Goal: Communication & Community: Answer question/provide support

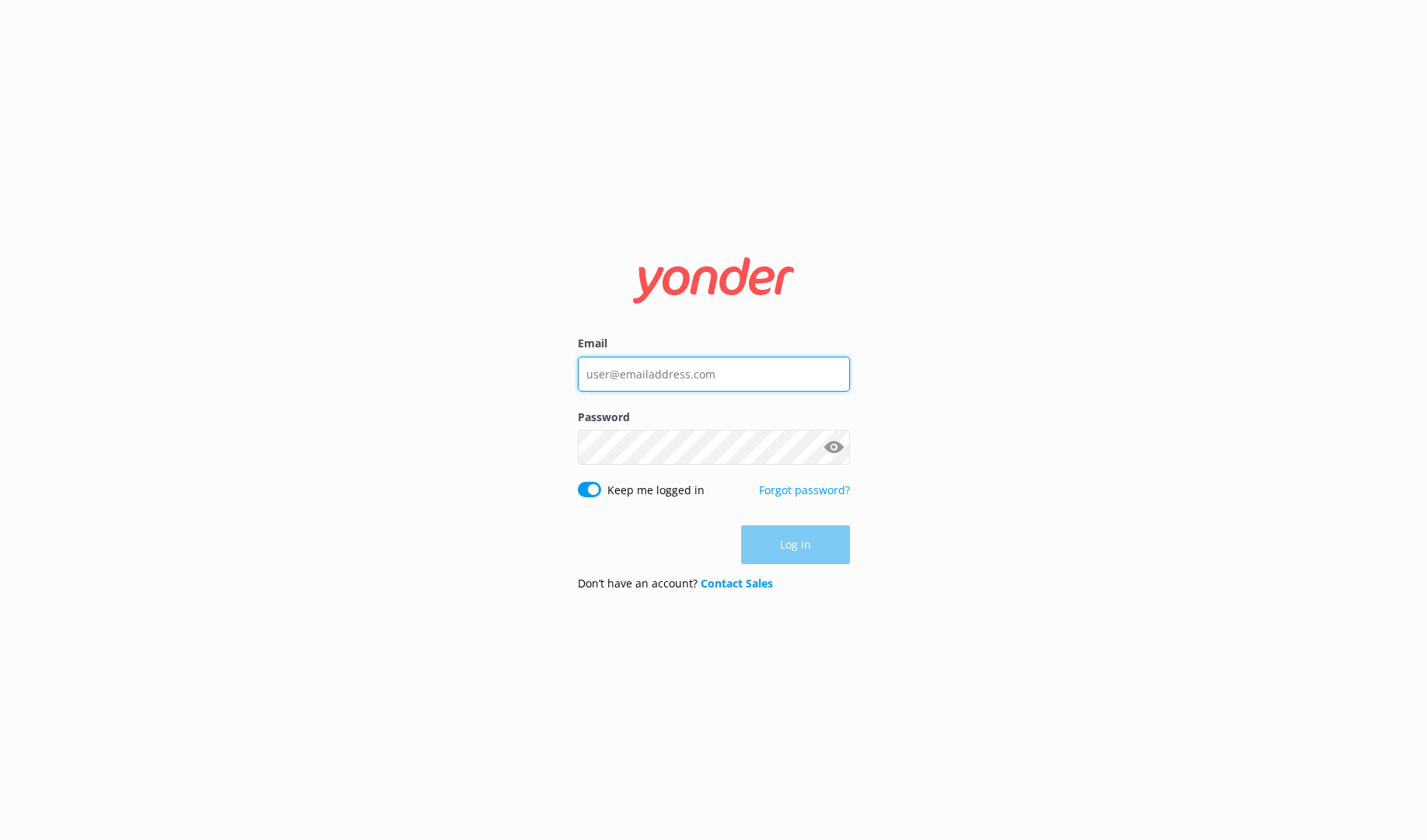
type input "[EMAIL_ADDRESS][DOMAIN_NAME]"
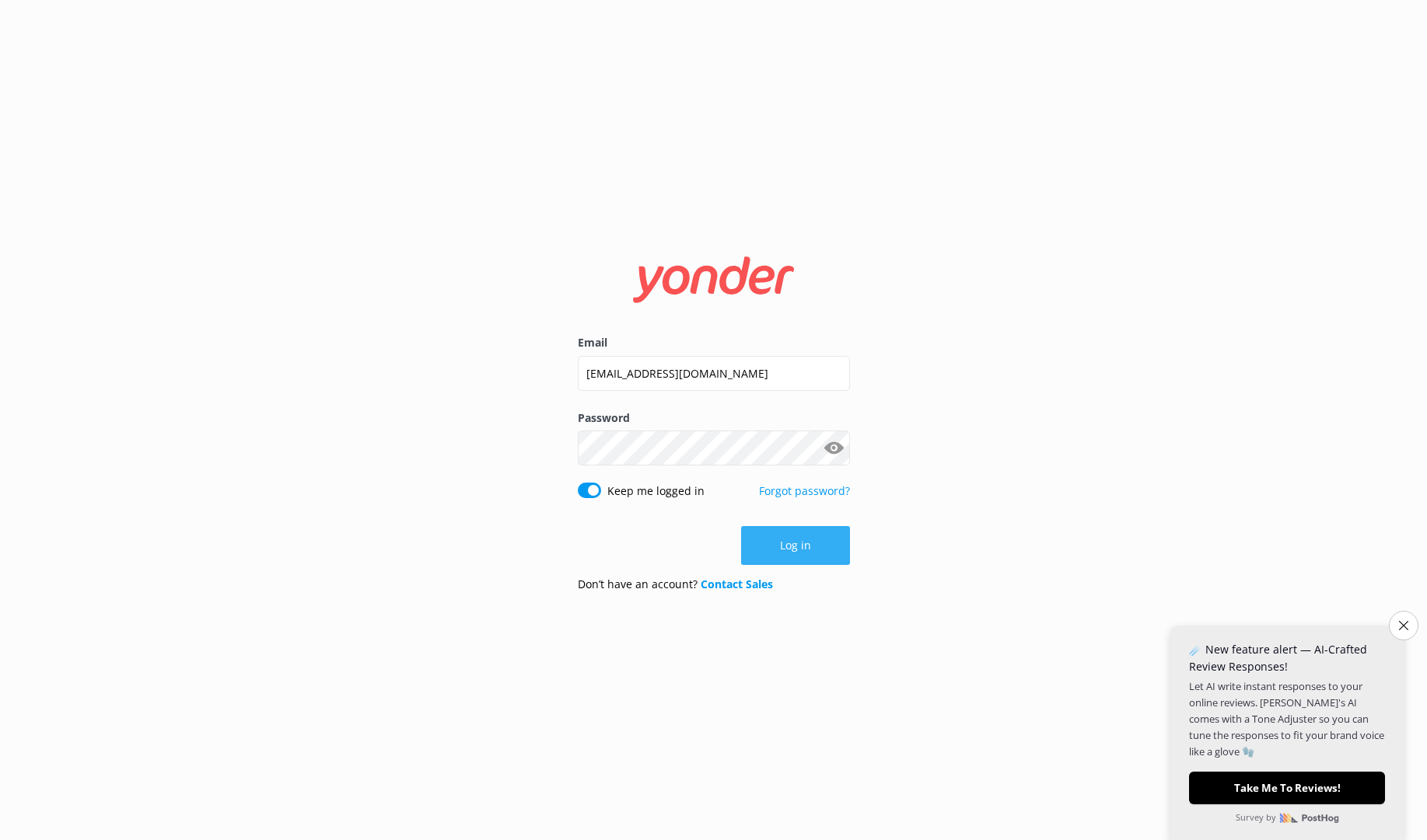
click at [791, 549] on button "Log in" at bounding box center [795, 545] width 109 height 38
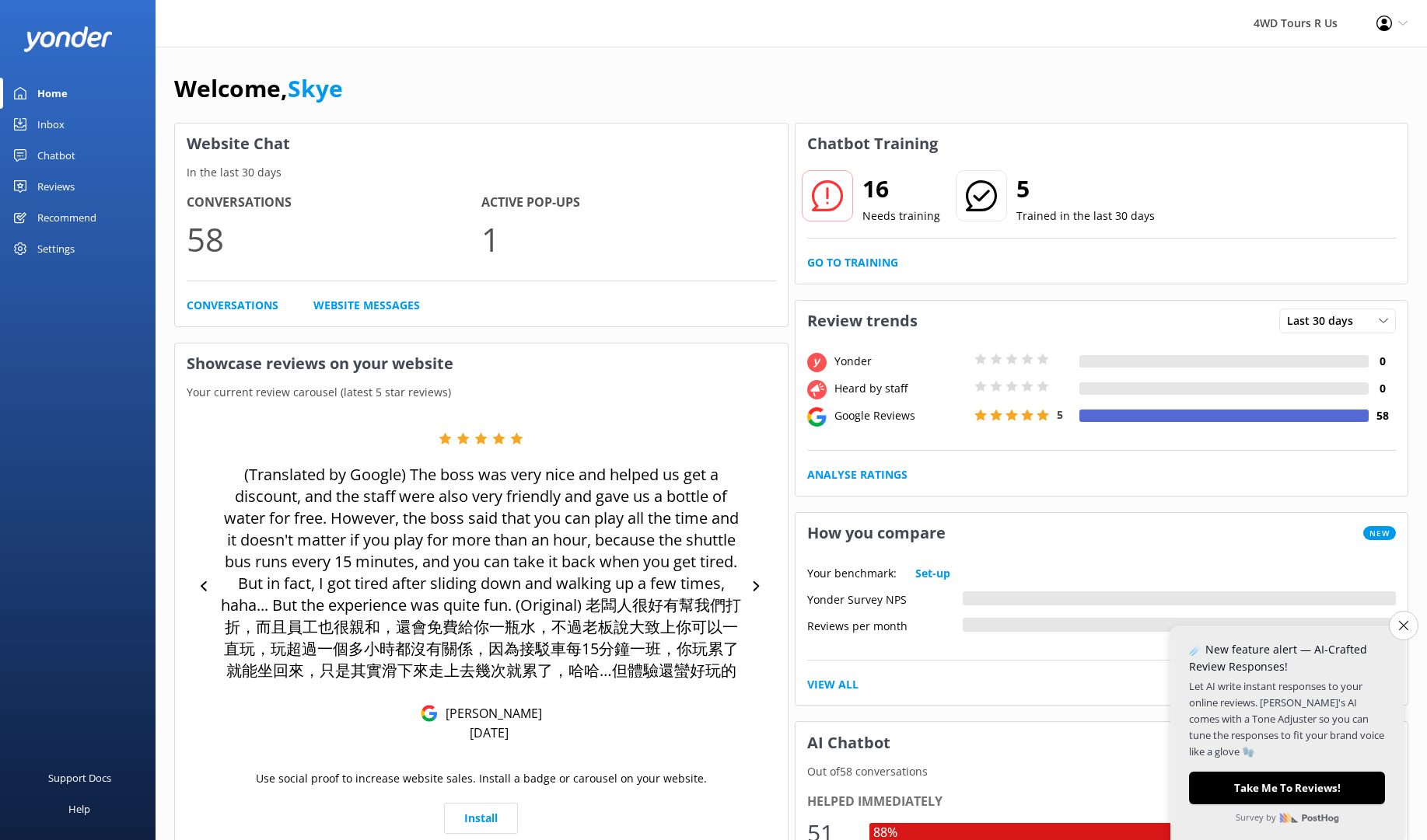
click at [45, 158] on div "Chatbot" at bounding box center [57, 156] width 39 height 31
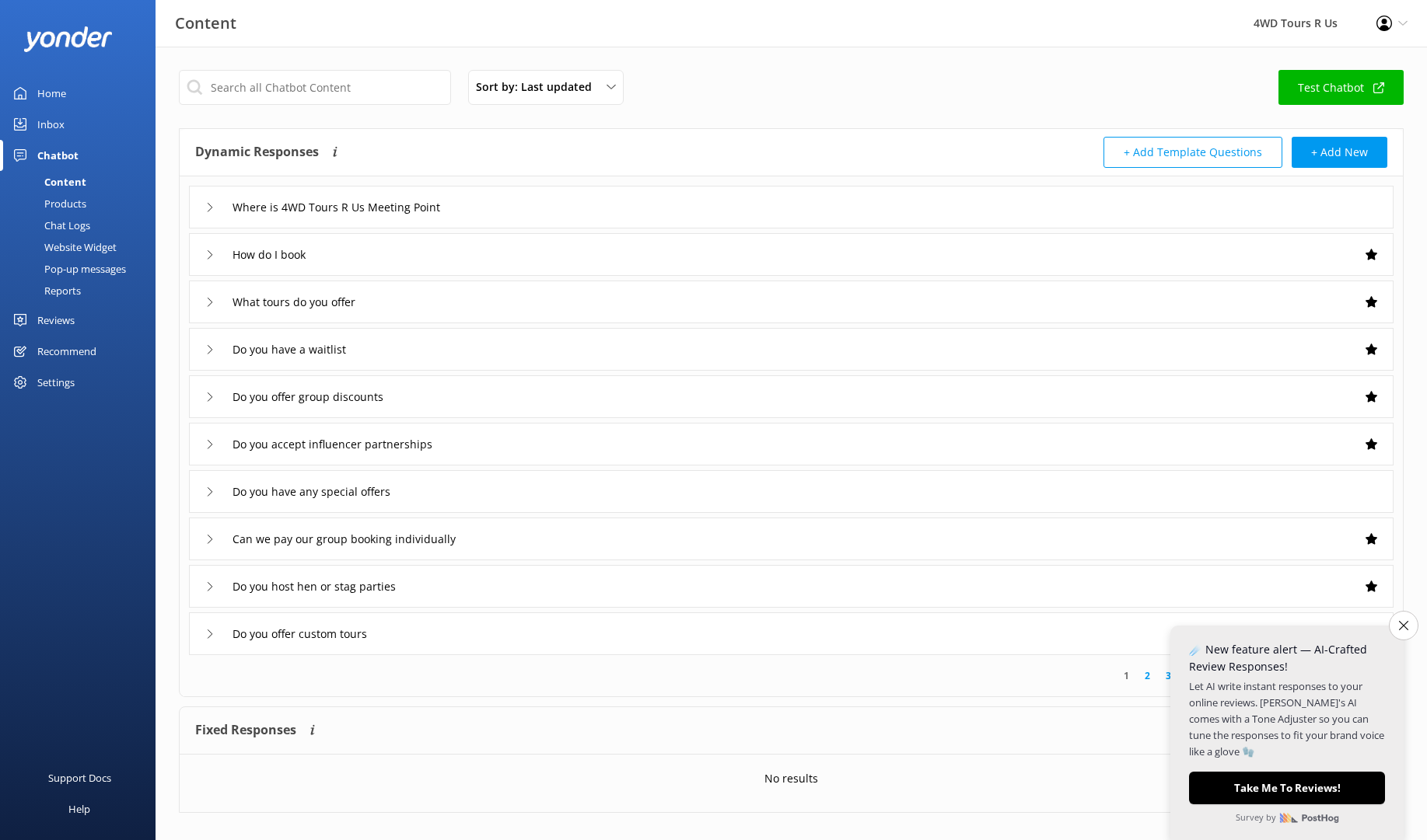
click at [52, 125] on div "Inbox" at bounding box center [51, 124] width 27 height 31
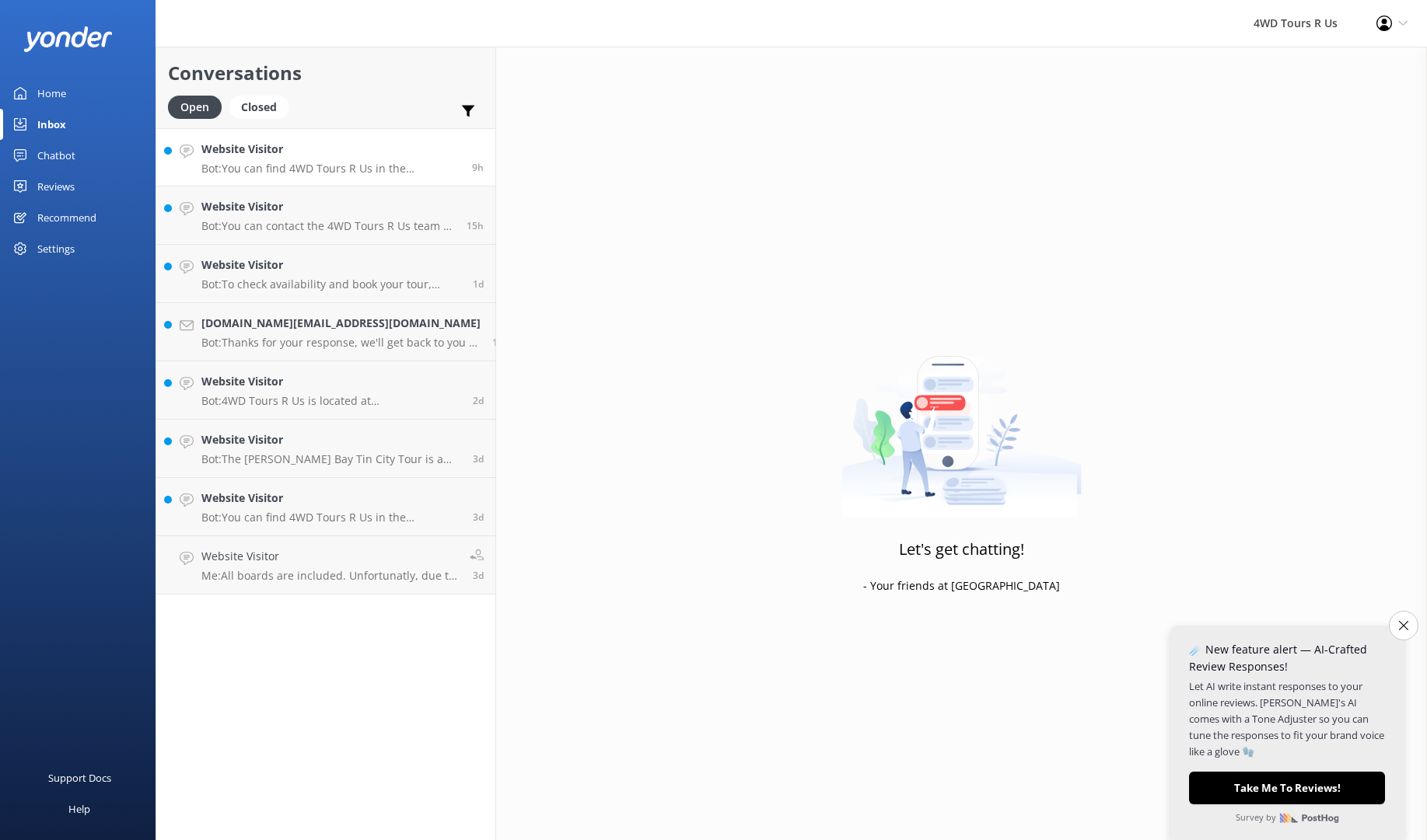
click at [306, 171] on p "Bot: You can find 4WD Tours R Us in the [GEOGRAPHIC_DATA] at the end of [PERSON…" at bounding box center [331, 168] width 259 height 14
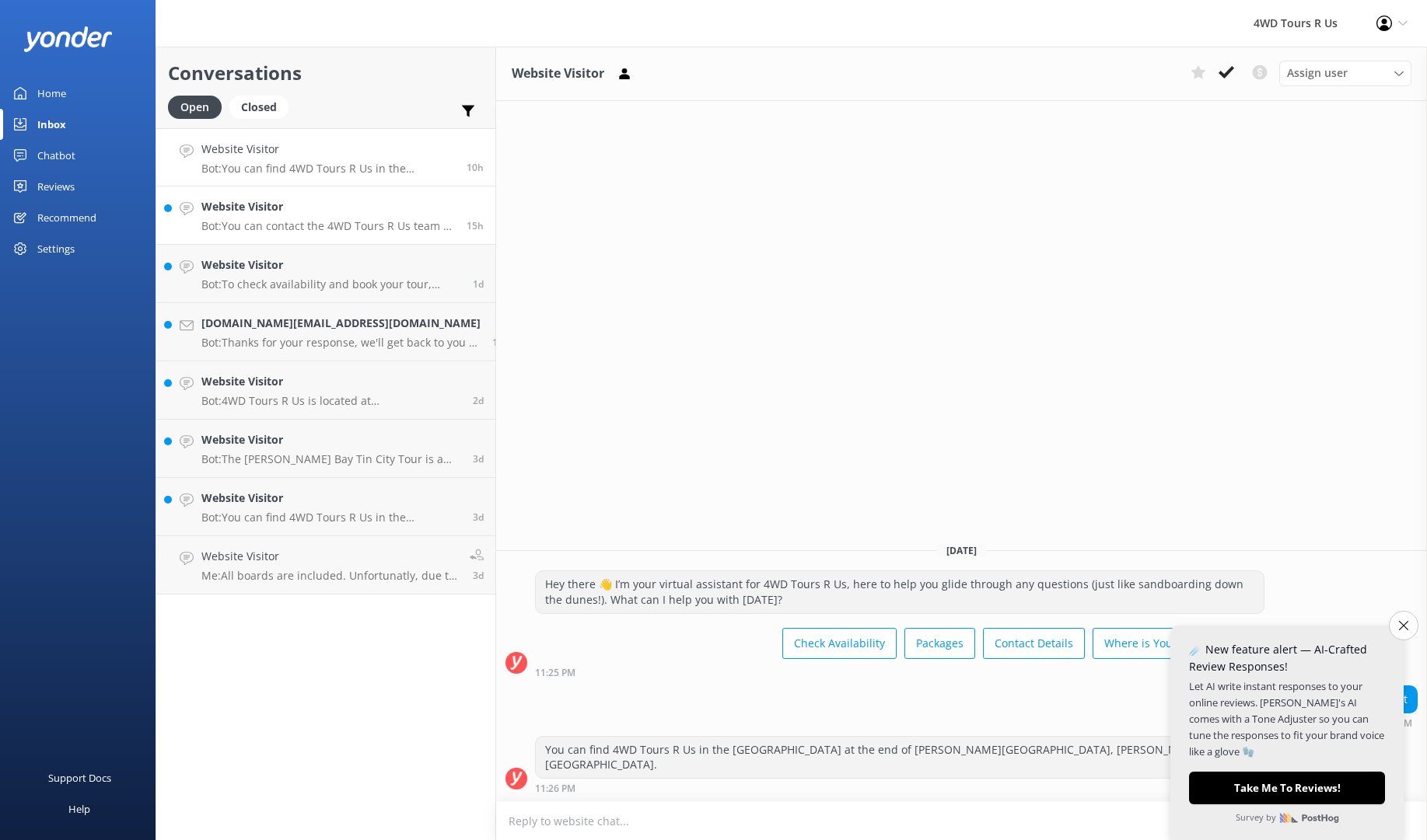
click at [279, 216] on div "Website Visitor Bot: You can contact the 4WD Tours R Us team at 02 4981 9352, o…" at bounding box center [328, 215] width 253 height 34
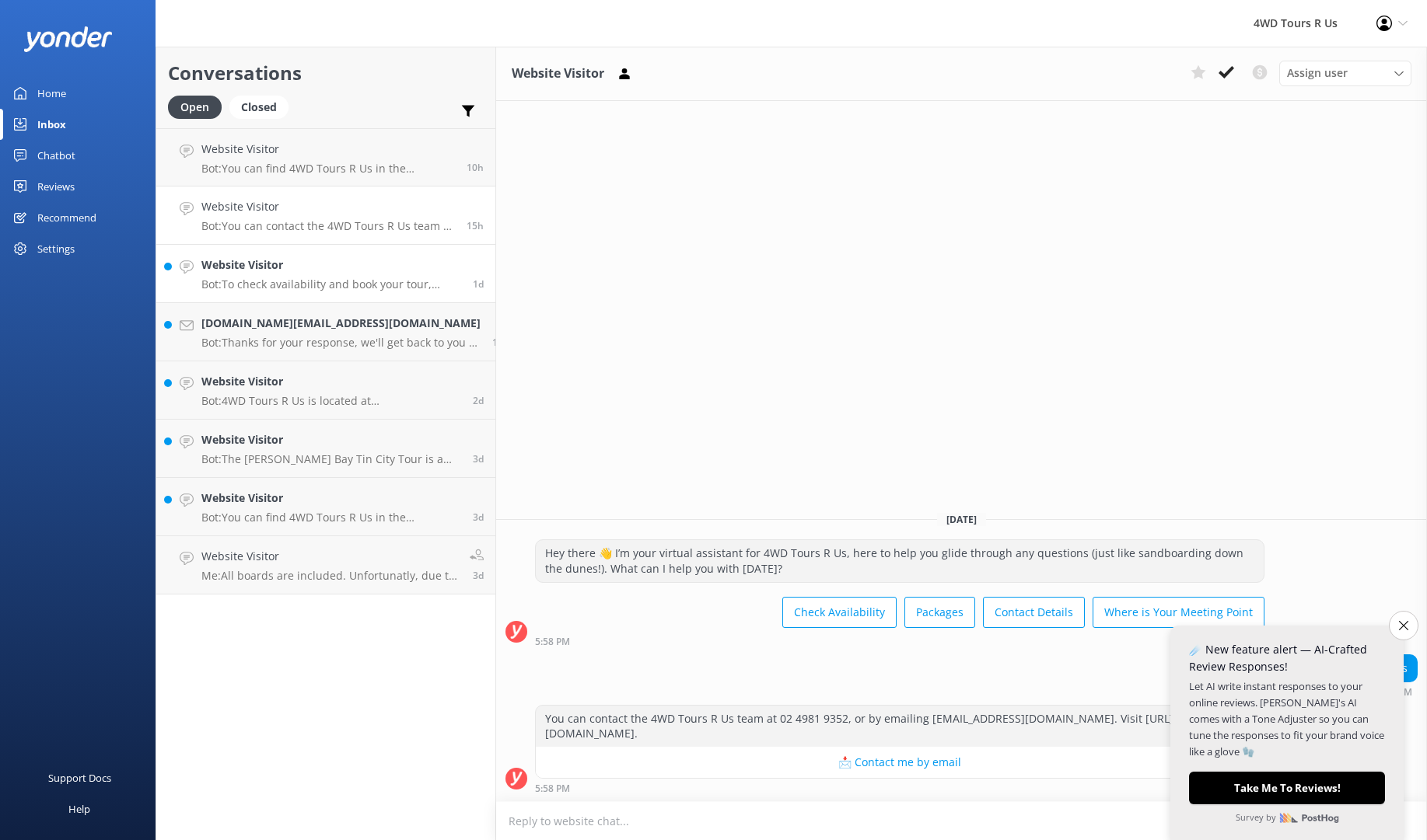
scroll to position [1, 0]
click at [296, 273] on div "Website Visitor Bot: To check availability and book your tour, please visit [UR…" at bounding box center [331, 273] width 260 height 34
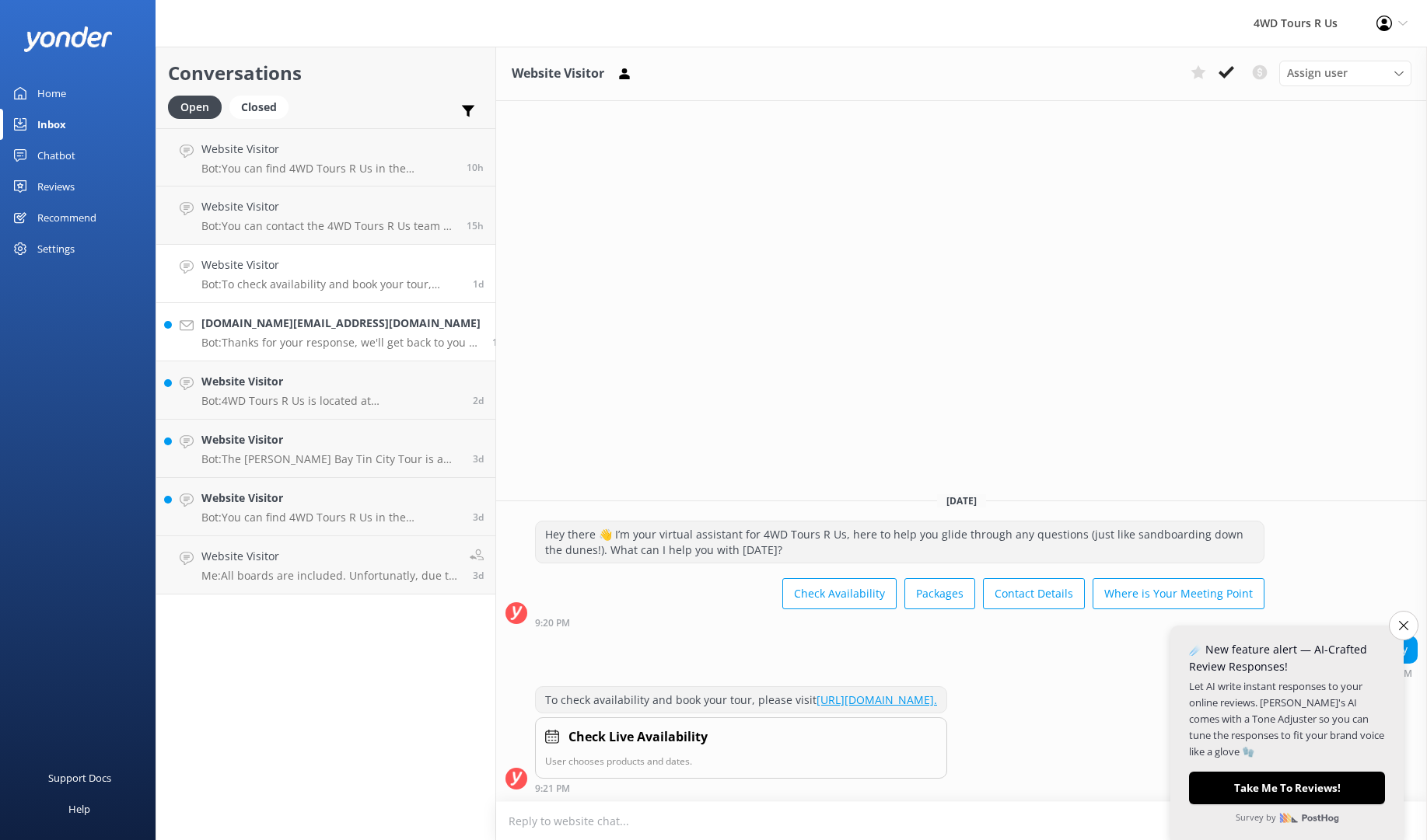
click at [306, 330] on h4 "[DOMAIN_NAME][EMAIL_ADDRESS][DOMAIN_NAME]" at bounding box center [341, 323] width 279 height 17
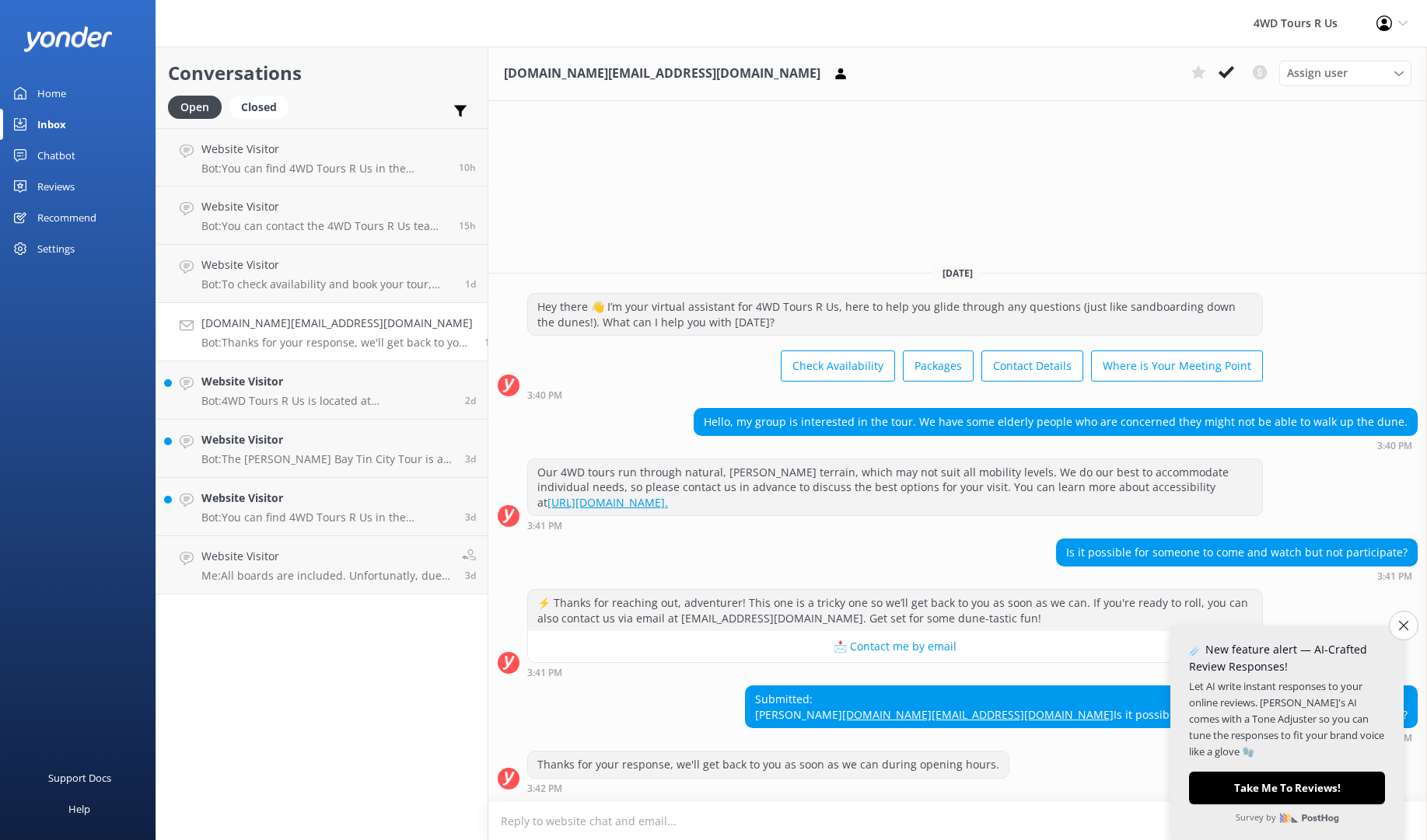
click at [1402, 630] on icon "Close survey" at bounding box center [1403, 625] width 9 height 9
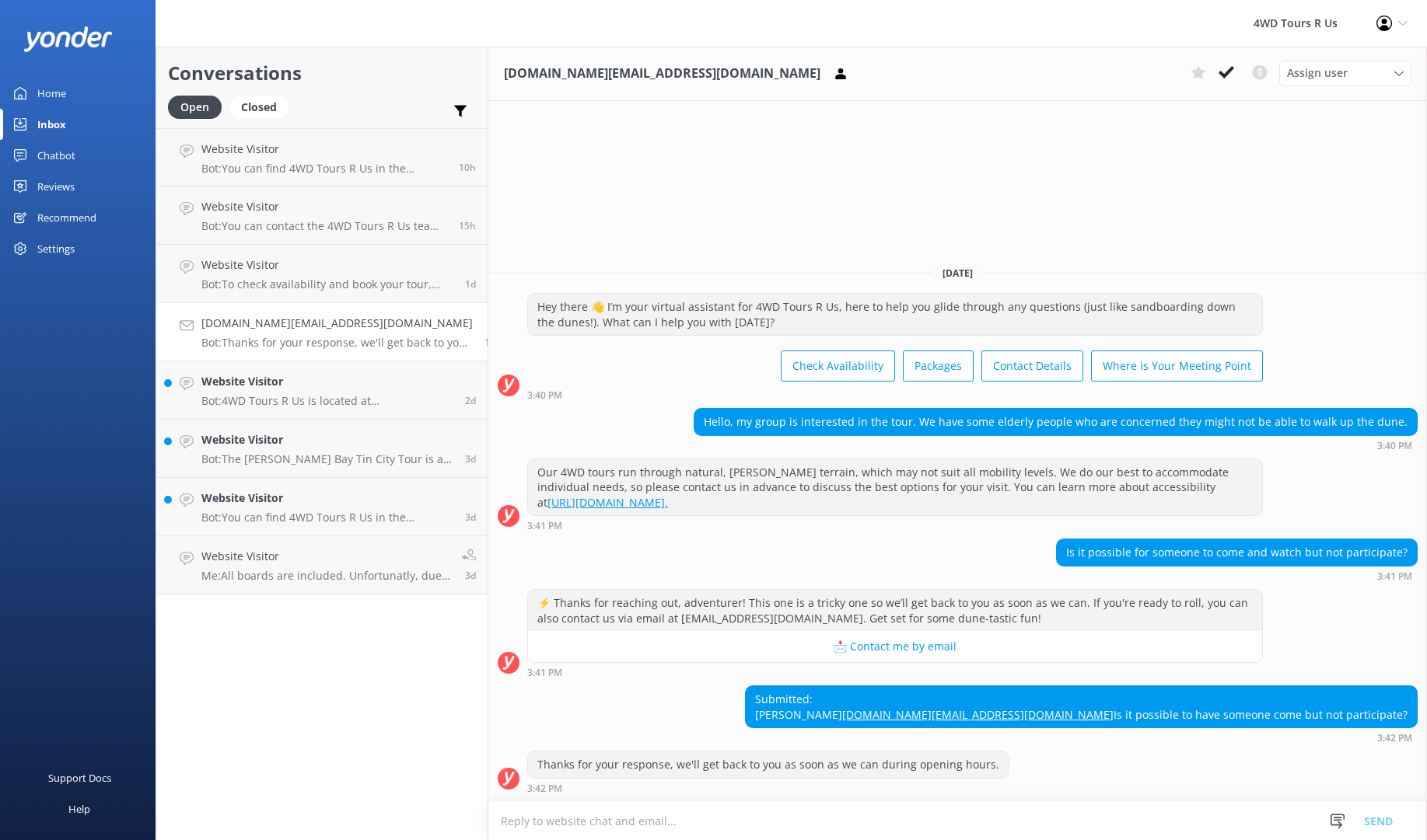
click at [591, 818] on textarea at bounding box center [958, 821] width 939 height 38
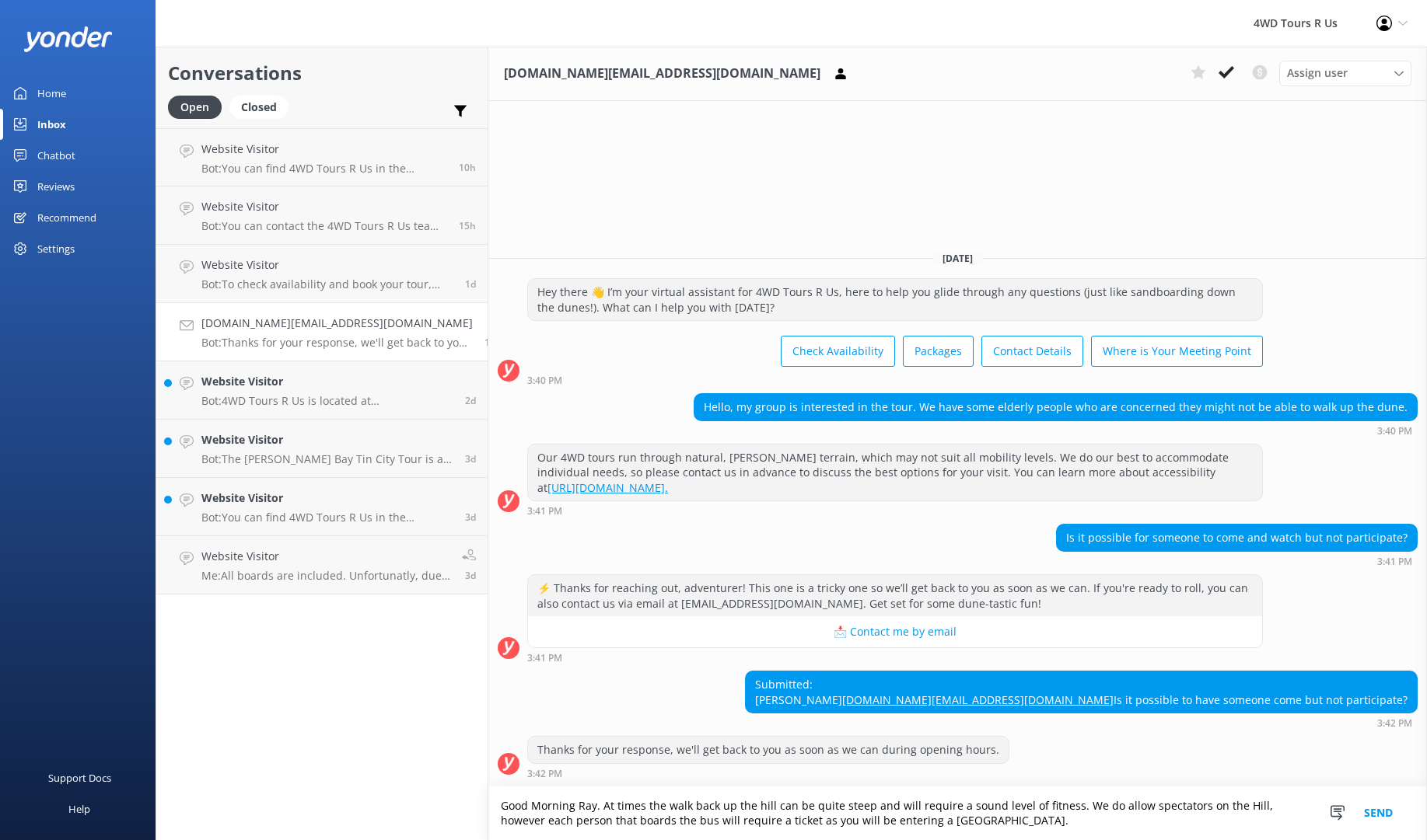
type textarea "Good Morning Ray. At times the walk back up the hill can be quite steep and wil…"
click at [1373, 812] on button "Send" at bounding box center [1378, 813] width 58 height 53
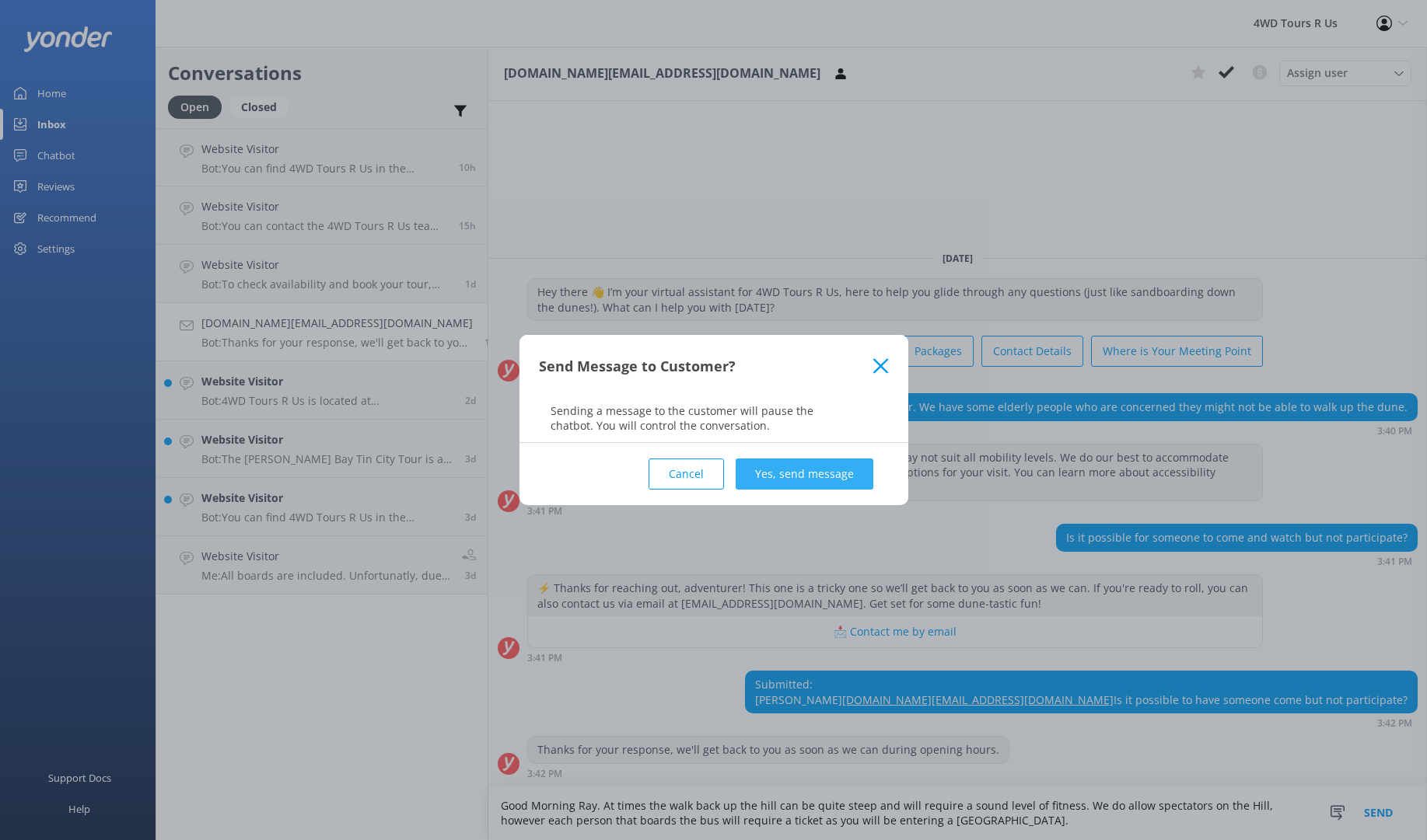
click at [808, 481] on button "Yes, send message" at bounding box center [804, 474] width 138 height 31
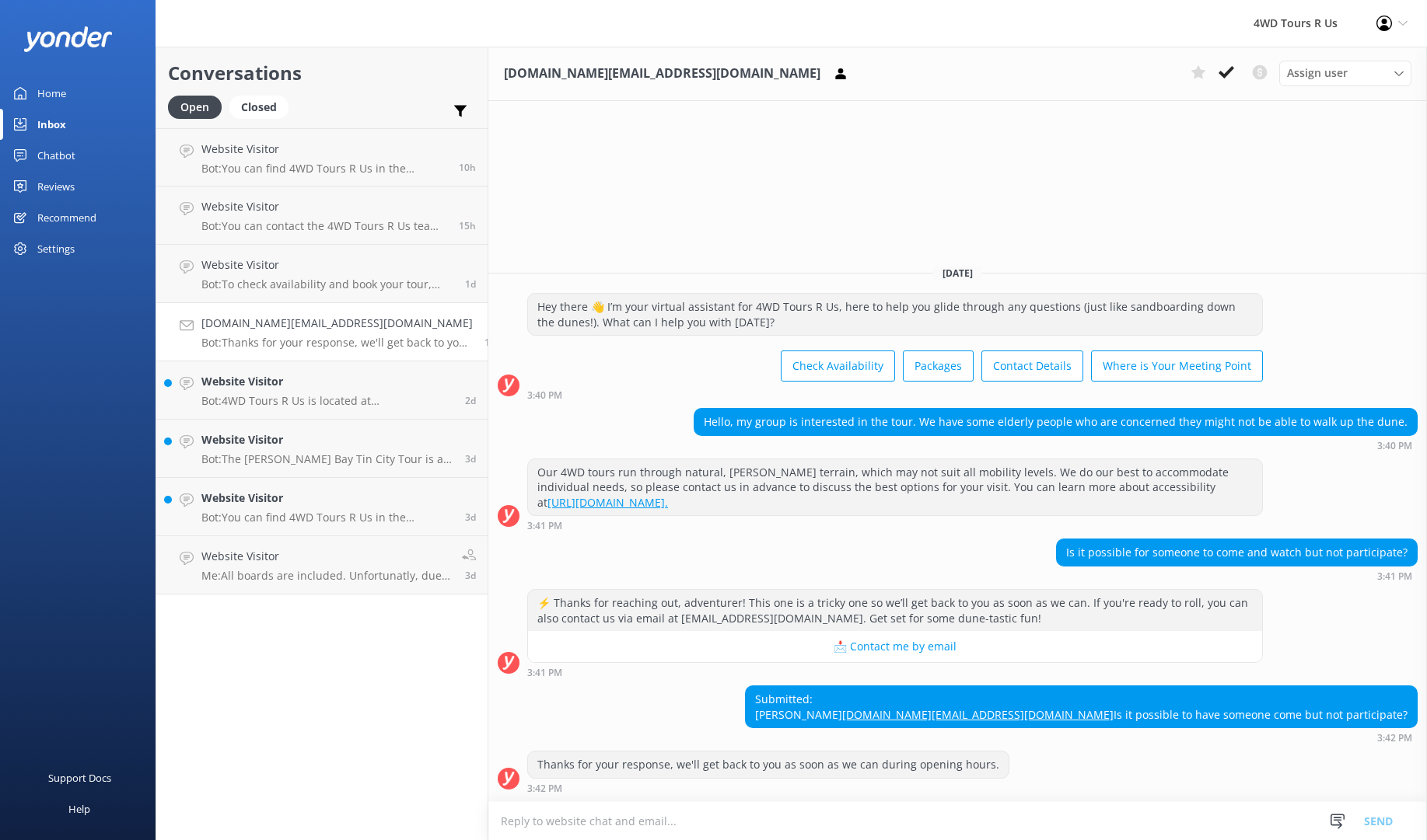
scroll to position [16, 0]
